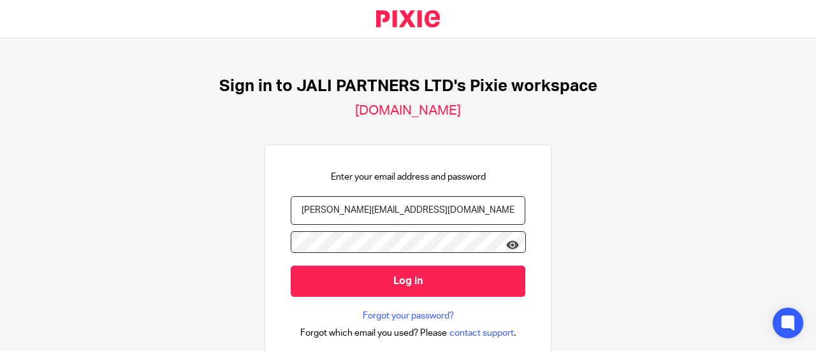
type input "cedric.irambona@jalipartners.com"
click at [506, 239] on icon at bounding box center [512, 245] width 13 height 13
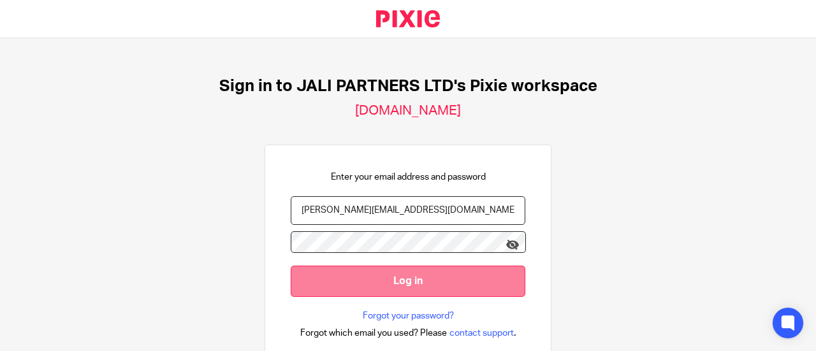
click at [452, 266] on input "Log in" at bounding box center [408, 281] width 235 height 31
